Goal: Information Seeking & Learning: Check status

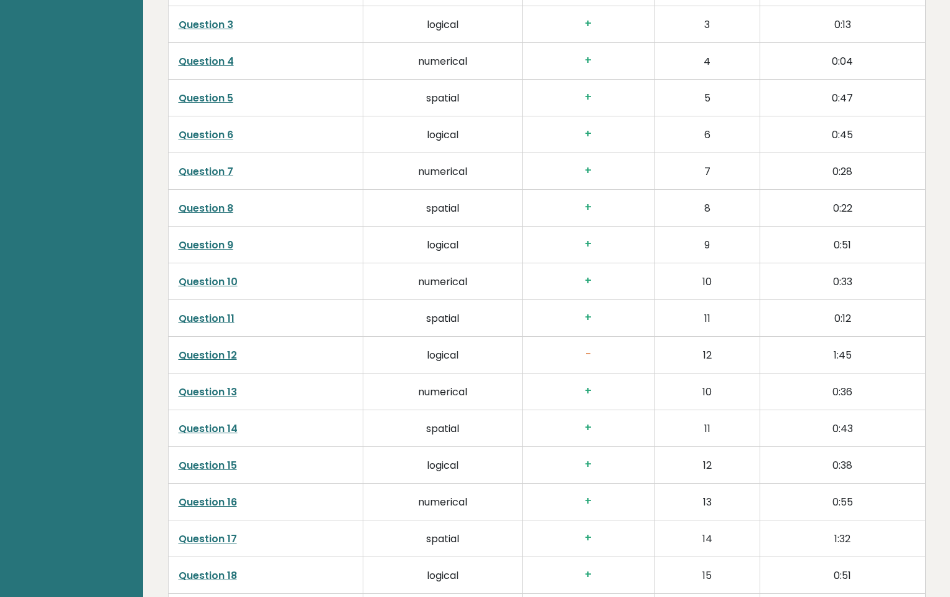
scroll to position [2126, 0]
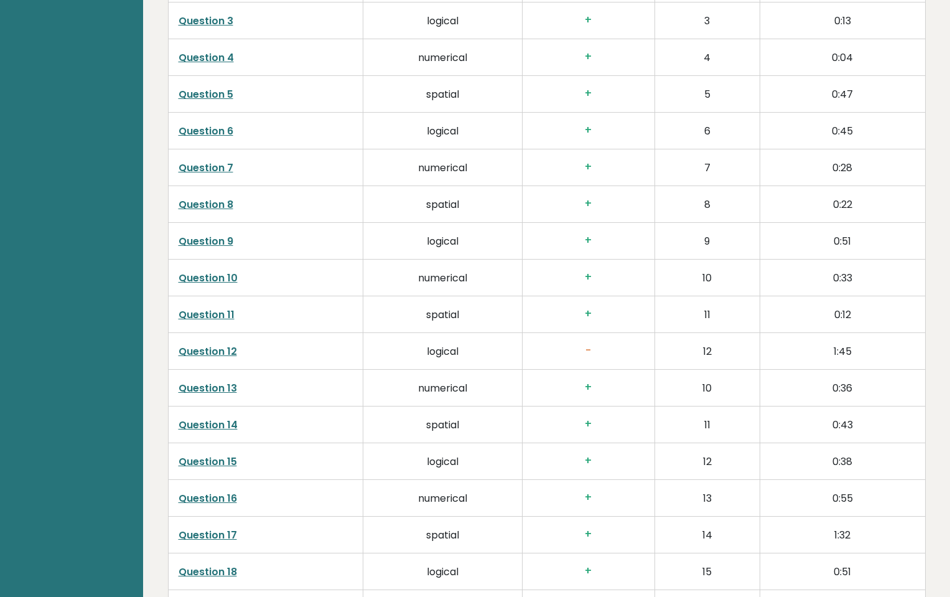
click at [201, 358] on link "Question 12" at bounding box center [208, 351] width 58 height 14
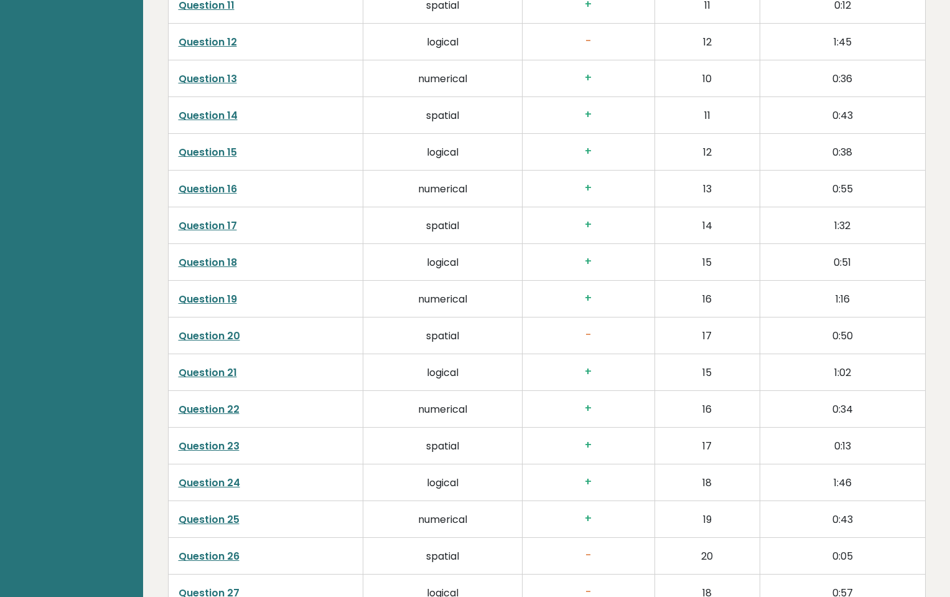
scroll to position [2548, 0]
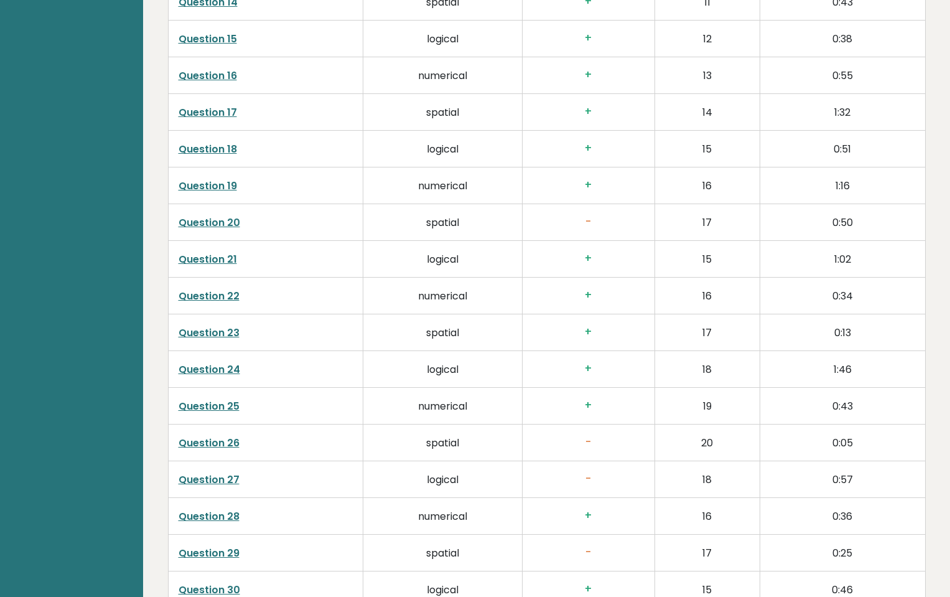
click at [218, 228] on link "Question 20" at bounding box center [210, 222] width 62 height 14
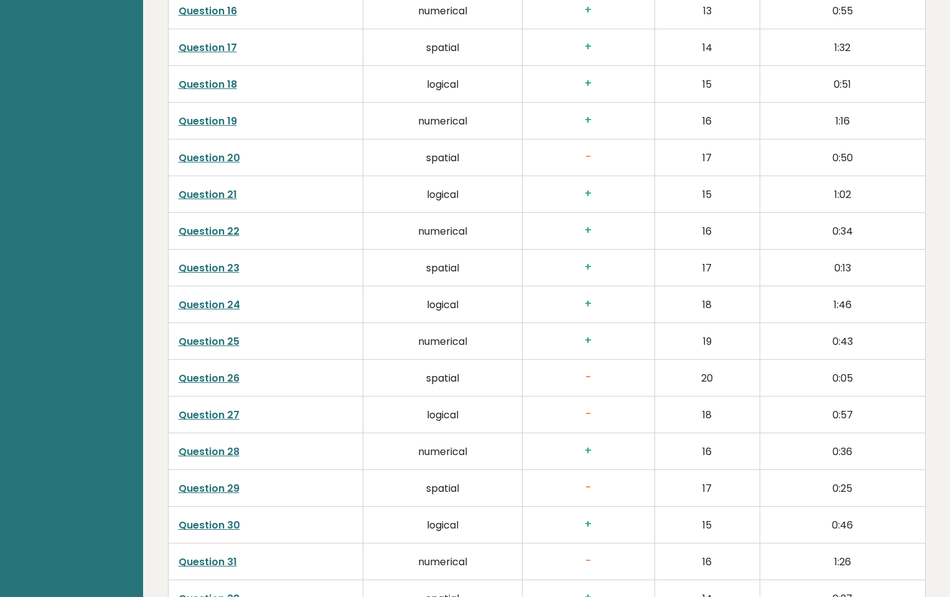
scroll to position [2615, 0]
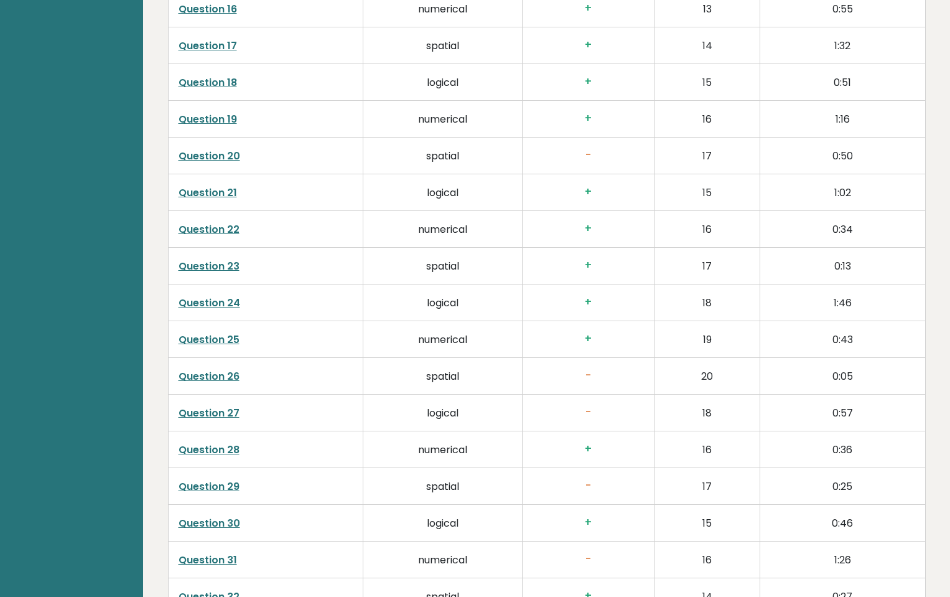
click at [202, 376] on link "Question 26" at bounding box center [209, 376] width 61 height 14
click at [208, 411] on link "Question 27" at bounding box center [209, 413] width 61 height 14
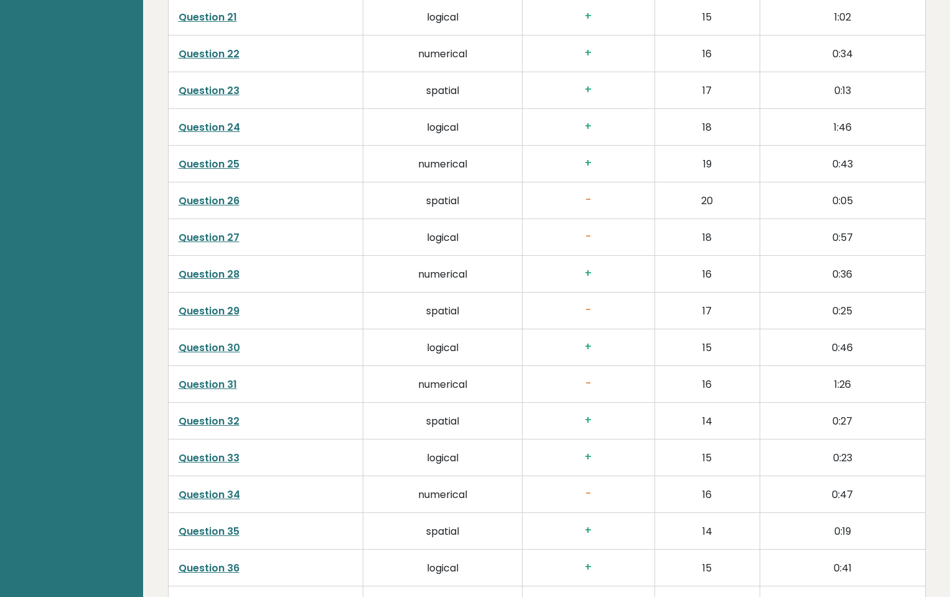
scroll to position [2797, 0]
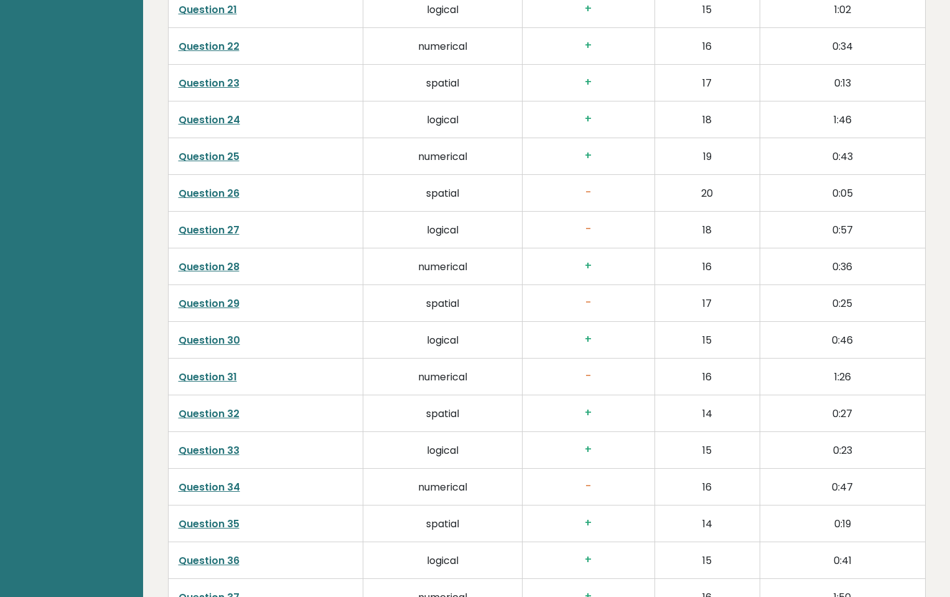
click at [209, 378] on link "Question 31" at bounding box center [208, 377] width 58 height 14
click at [218, 490] on link "Question 34" at bounding box center [210, 487] width 62 height 14
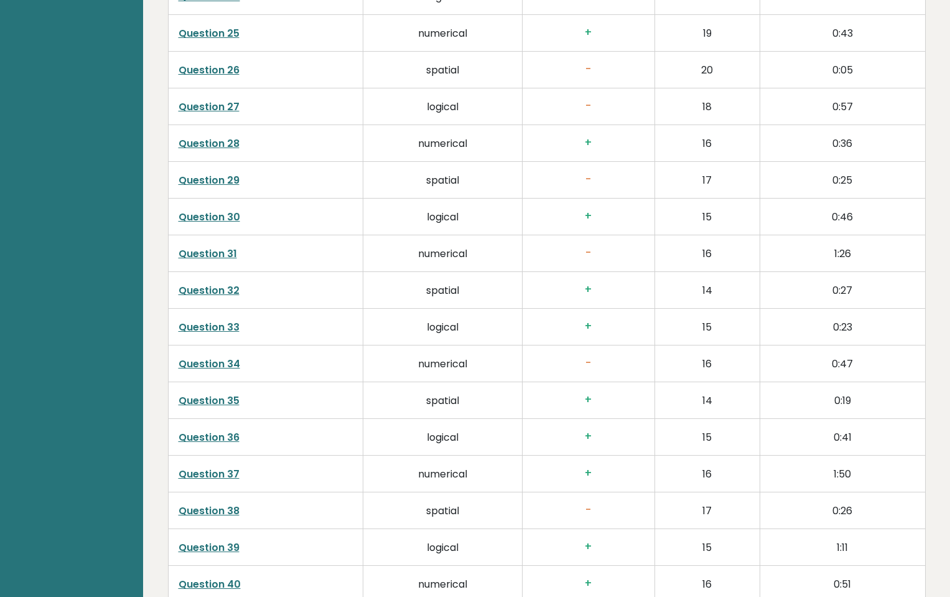
scroll to position [2922, 0]
click at [215, 510] on link "Question 38" at bounding box center [209, 509] width 61 height 14
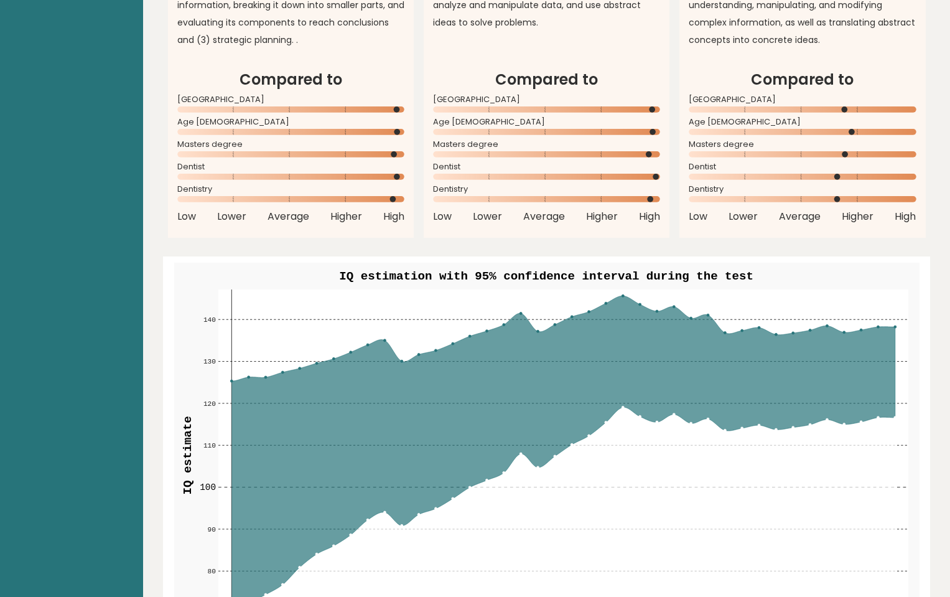
scroll to position [1397, 0]
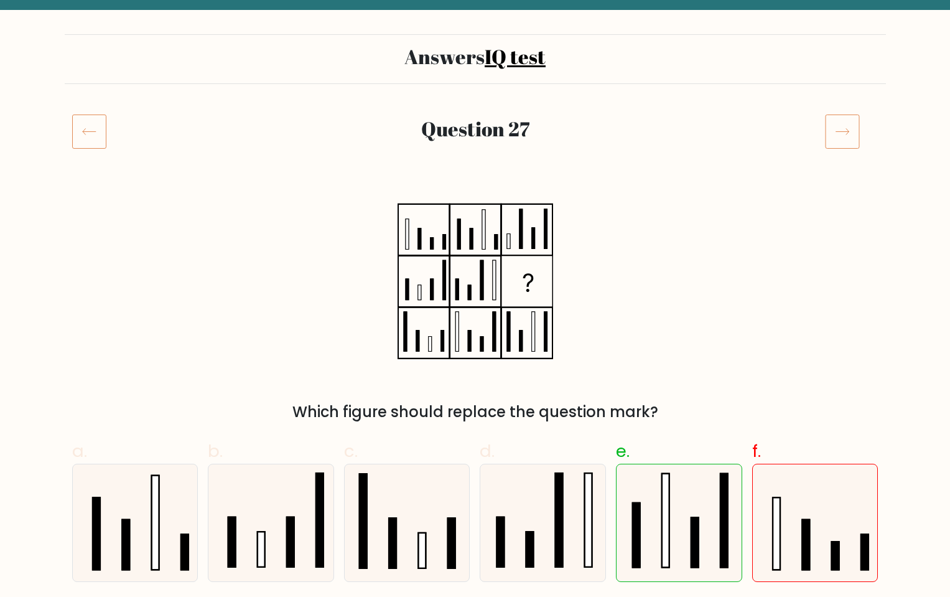
scroll to position [59, 0]
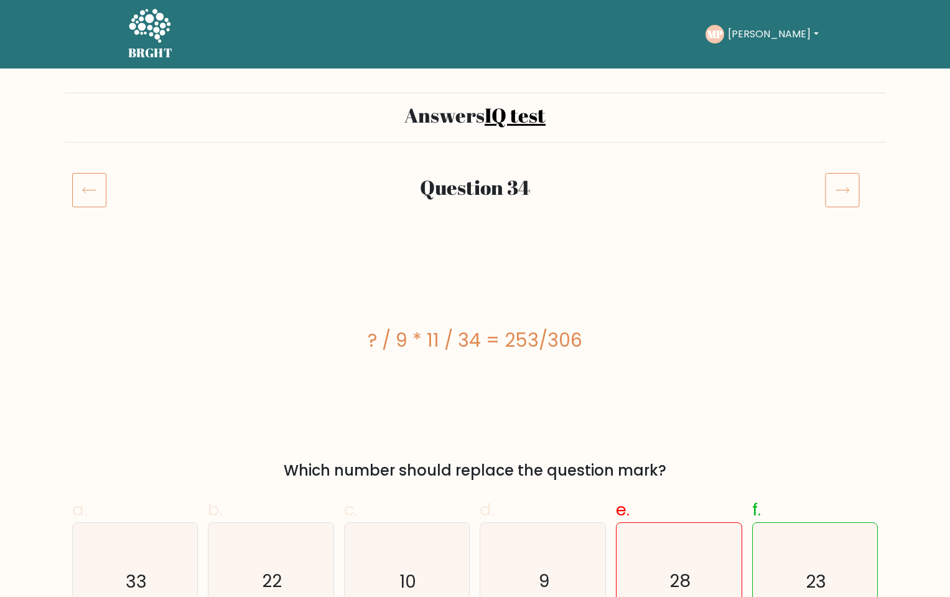
scroll to position [17, 0]
